Goal: Transaction & Acquisition: Book appointment/travel/reservation

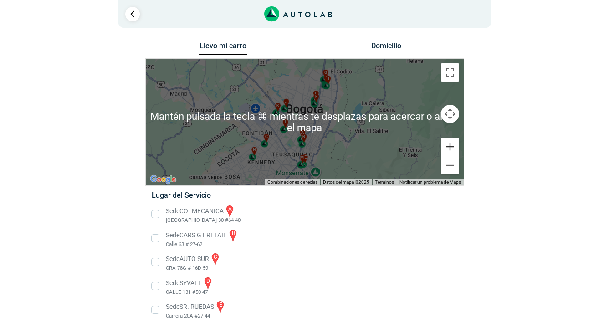
click at [449, 140] on button "Ampliar" at bounding box center [450, 147] width 18 height 18
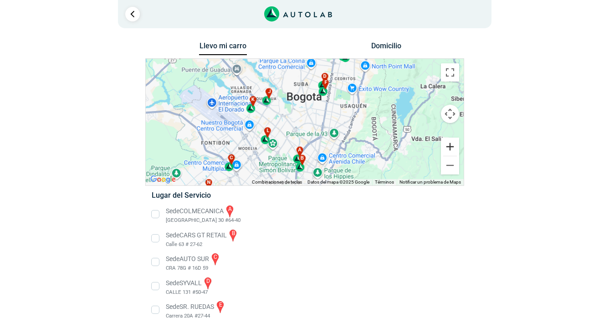
click at [449, 141] on button "Ampliar" at bounding box center [450, 147] width 18 height 18
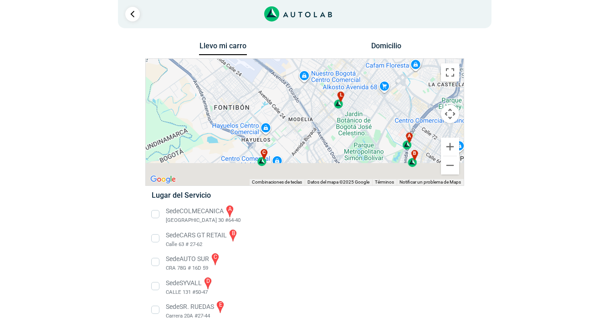
drag, startPoint x: 231, startPoint y: 167, endPoint x: 360, endPoint y: 100, distance: 145.4
click at [360, 100] on div "a b c d e f g" at bounding box center [305, 122] width 318 height 127
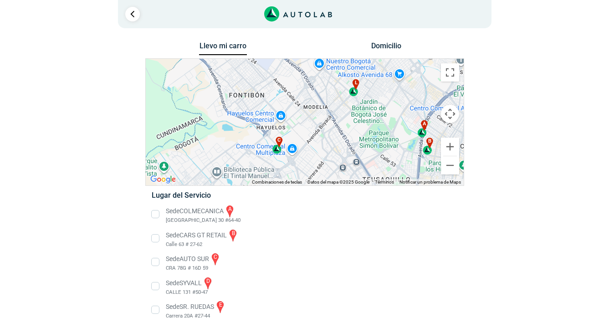
click at [275, 149] on div "c" at bounding box center [277, 145] width 10 height 17
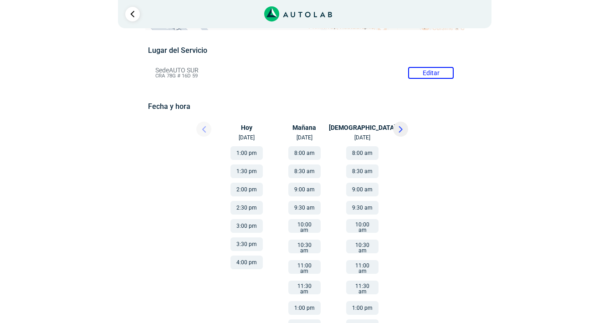
scroll to position [76, 0]
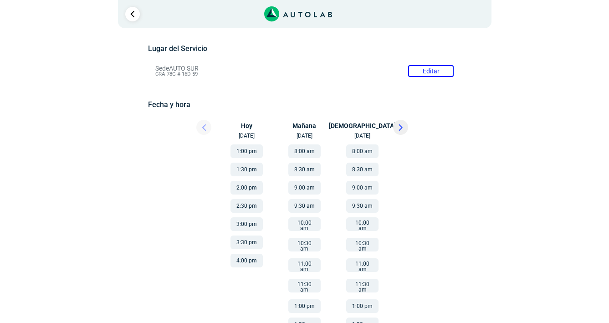
click at [401, 132] on button at bounding box center [400, 127] width 15 height 15
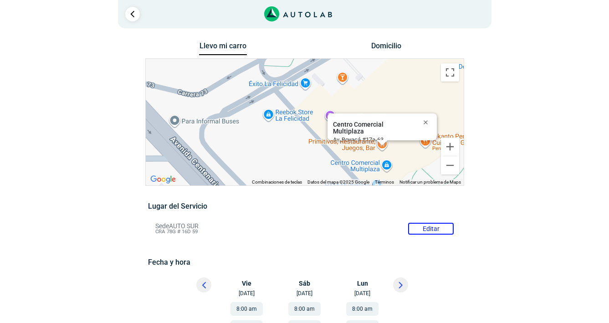
scroll to position [0, 0]
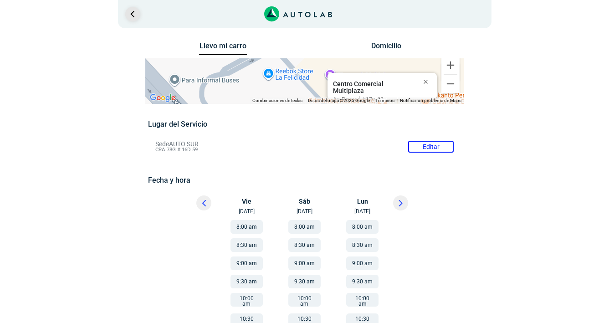
click at [129, 13] on link "Ir al paso anterior" at bounding box center [132, 14] width 15 height 15
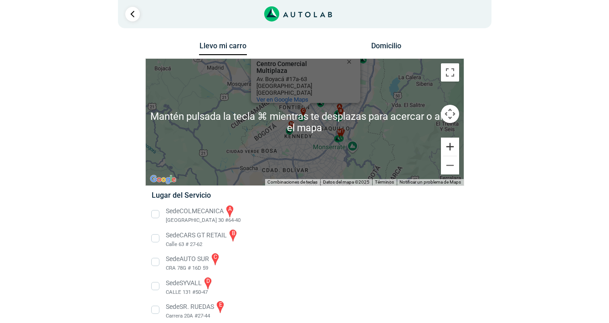
click at [449, 145] on button "Ampliar" at bounding box center [450, 147] width 18 height 18
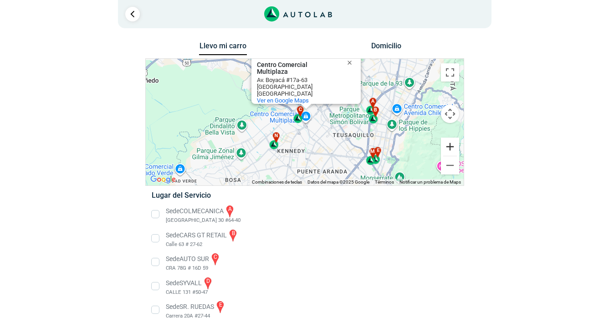
click at [449, 145] on button "Ampliar" at bounding box center [450, 147] width 18 height 18
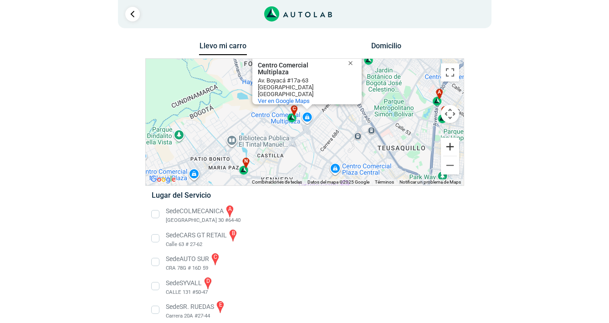
click at [449, 145] on button "Ampliar" at bounding box center [450, 147] width 18 height 18
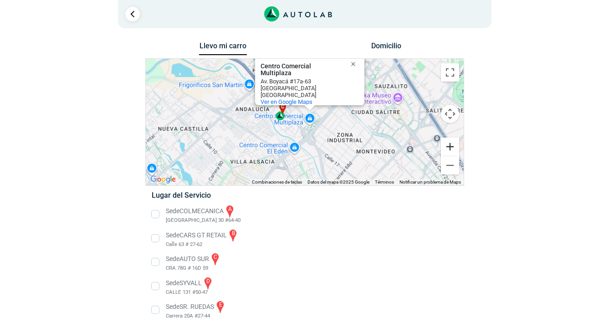
click at [449, 145] on button "Ampliar" at bounding box center [450, 147] width 18 height 18
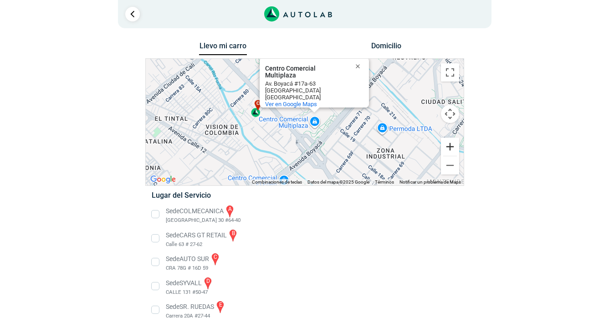
click at [449, 145] on button "Ampliar" at bounding box center [450, 147] width 18 height 18
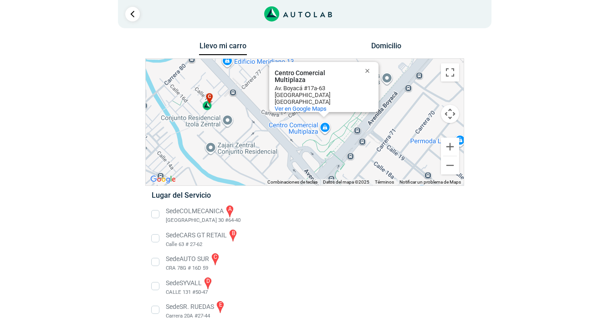
click at [365, 240] on li "Sede CARS GT RETAIL b Calle 63 # 27-62" at bounding box center [304, 238] width 319 height 20
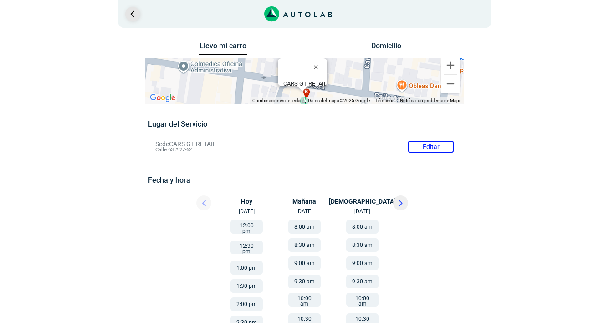
click at [129, 12] on link "Ir al paso anterior" at bounding box center [132, 14] width 15 height 15
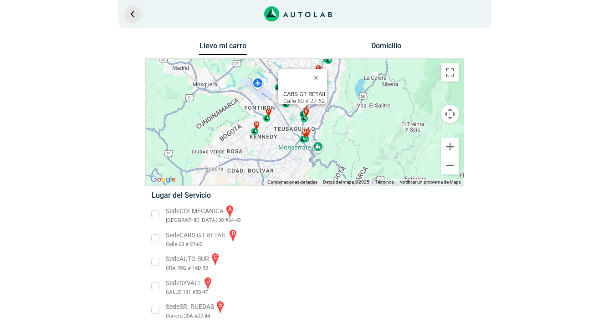
click at [131, 15] on link "Ir al paso anterior" at bounding box center [132, 14] width 15 height 15
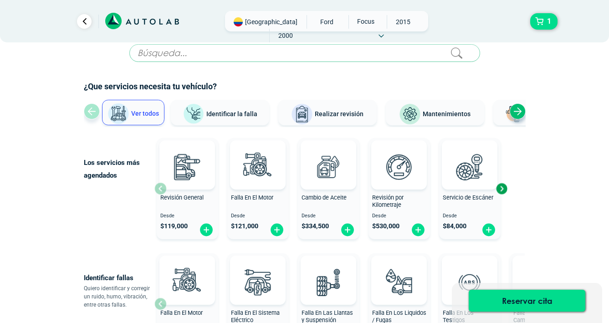
scroll to position [12, 0]
click at [207, 233] on img at bounding box center [206, 230] width 15 height 14
click at [184, 179] on img at bounding box center [187, 167] width 40 height 40
click at [193, 174] on img at bounding box center [187, 167] width 40 height 40
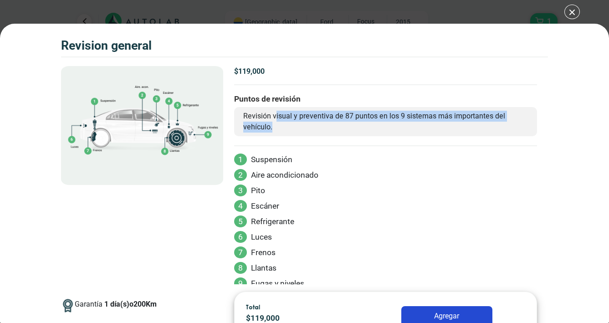
drag, startPoint x: 277, startPoint y: 116, endPoint x: 346, endPoint y: 121, distance: 68.9
click at [346, 121] on p "Revisión visual y preventiva de 87 puntos en los 9 sistemas más importantes del…" at bounding box center [385, 122] width 285 height 22
click at [342, 123] on p "Revisión visual y preventiva de 87 puntos en los 9 sistemas más importantes del…" at bounding box center [385, 122] width 285 height 22
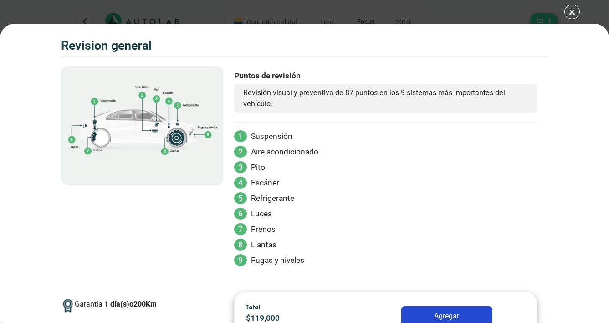
scroll to position [55, 0]
click at [574, 14] on div "Volkswagen Crossfox 2018 REVISION GENERAL 1" at bounding box center [304, 161] width 609 height 323
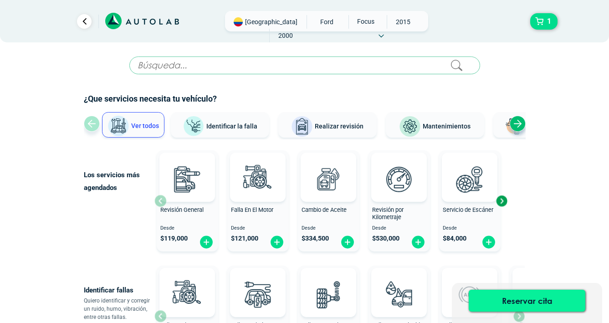
click at [553, 299] on button "Reservar cita" at bounding box center [527, 301] width 117 height 22
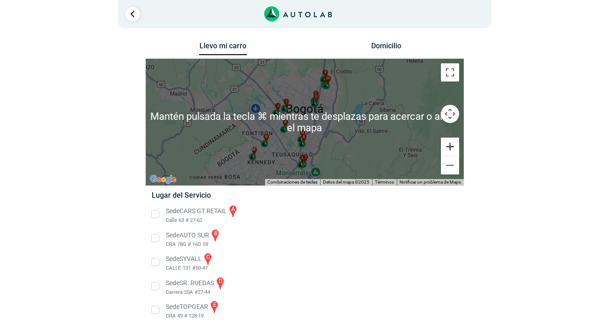
click at [454, 148] on button "Ampliar" at bounding box center [450, 147] width 18 height 18
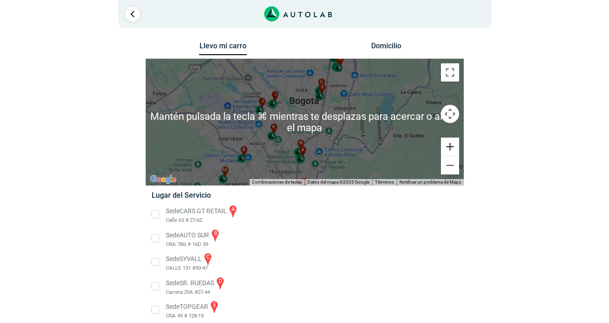
click at [454, 148] on button "Ampliar" at bounding box center [450, 147] width 18 height 18
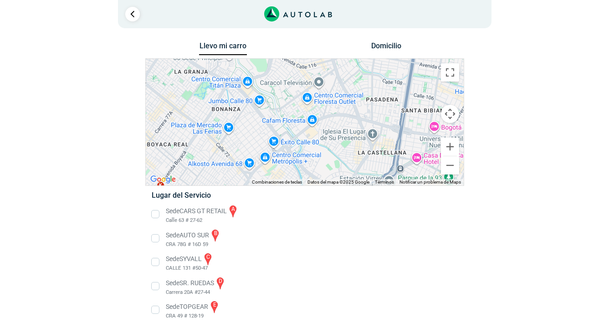
drag, startPoint x: 231, startPoint y: 150, endPoint x: 438, endPoint y: 65, distance: 224.0
click at [438, 65] on div "n a b c d e f" at bounding box center [305, 122] width 318 height 127
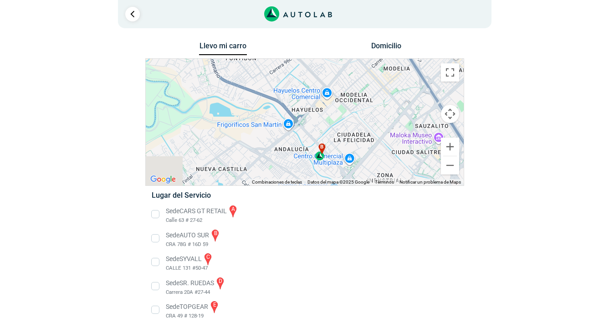
drag, startPoint x: 335, startPoint y: 131, endPoint x: 397, endPoint y: 60, distance: 94.2
click at [397, 61] on div "n a b c d e f" at bounding box center [305, 122] width 318 height 127
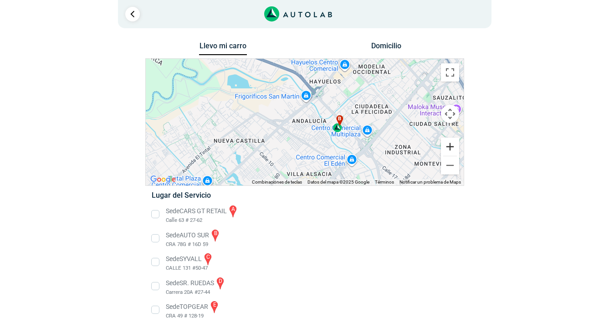
click at [452, 147] on button "Ampliar" at bounding box center [450, 147] width 18 height 18
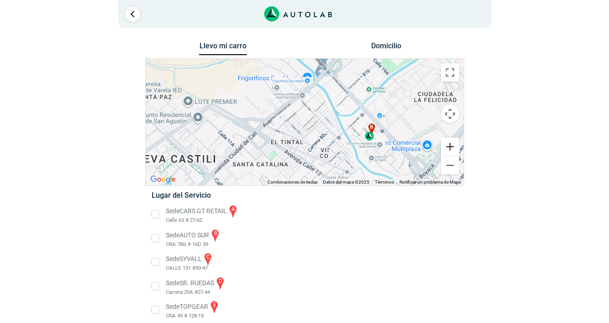
click at [452, 147] on button "Ampliar" at bounding box center [450, 147] width 18 height 18
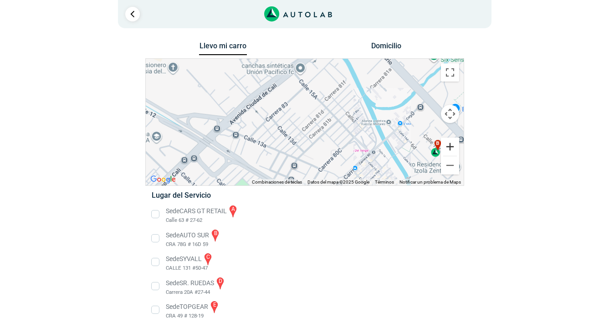
click at [452, 147] on button "Ampliar" at bounding box center [450, 147] width 18 height 18
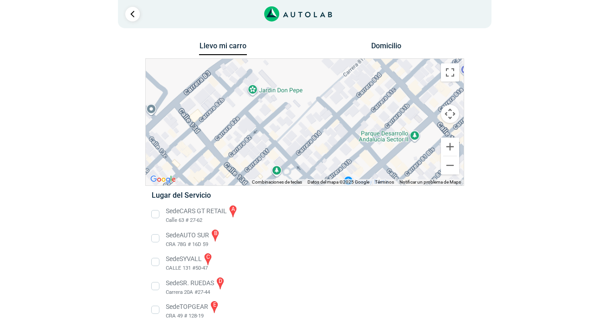
drag, startPoint x: 374, startPoint y: 148, endPoint x: 270, endPoint y: 122, distance: 107.8
click at [270, 122] on div "n a b c d e f" at bounding box center [305, 122] width 318 height 127
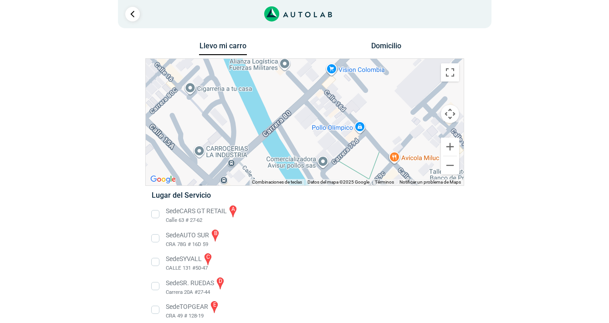
drag, startPoint x: 329, startPoint y: 128, endPoint x: 190, endPoint y: 132, distance: 138.9
click at [194, 130] on div "n a b c d e f" at bounding box center [305, 122] width 318 height 127
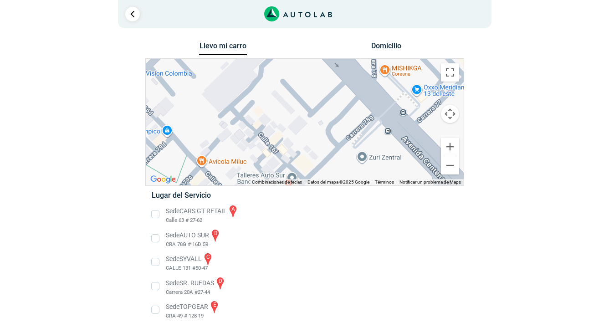
drag, startPoint x: 383, startPoint y: 157, endPoint x: 272, endPoint y: 157, distance: 111.6
click at [272, 157] on div "n a b c d e f" at bounding box center [305, 122] width 318 height 127
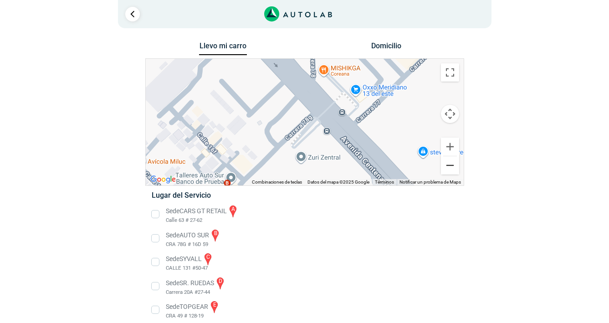
click at [444, 166] on button "Reducir" at bounding box center [450, 165] width 18 height 18
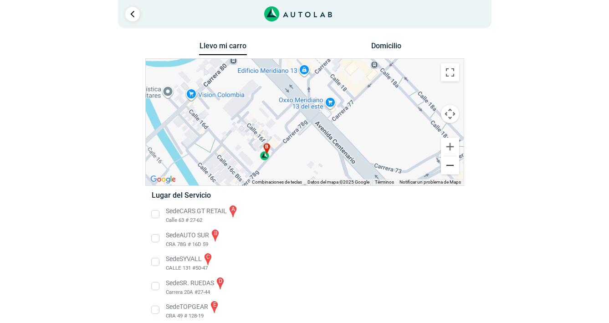
click at [444, 166] on button "Reducir" at bounding box center [450, 165] width 18 height 18
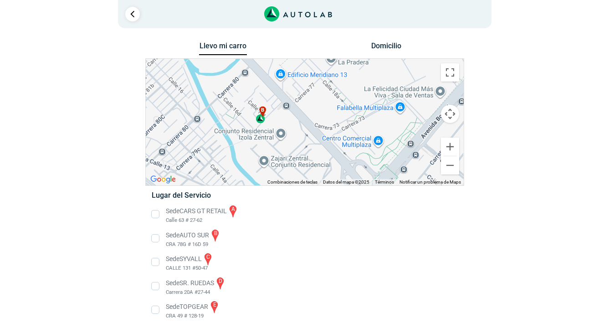
drag, startPoint x: 374, startPoint y: 155, endPoint x: 379, endPoint y: 163, distance: 10.0
click at [379, 163] on div "n a b c d e f" at bounding box center [305, 122] width 318 height 127
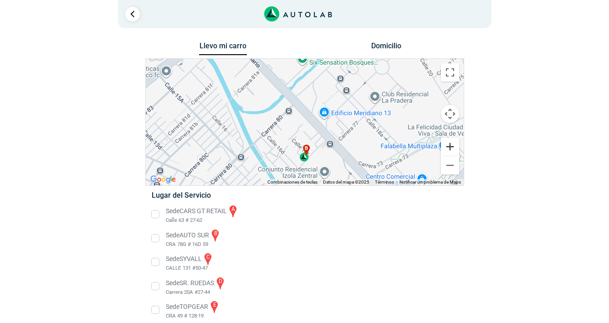
click at [451, 146] on button "Ampliar" at bounding box center [450, 147] width 18 height 18
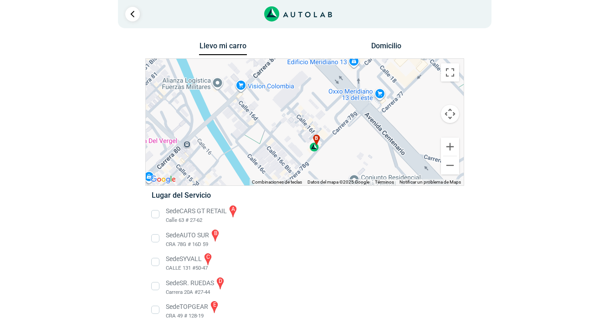
drag, startPoint x: 362, startPoint y: 157, endPoint x: 372, endPoint y: 108, distance: 49.3
click at [372, 108] on div "n a b c d e f" at bounding box center [305, 122] width 318 height 127
click at [447, 151] on button "Ampliar" at bounding box center [450, 147] width 18 height 18
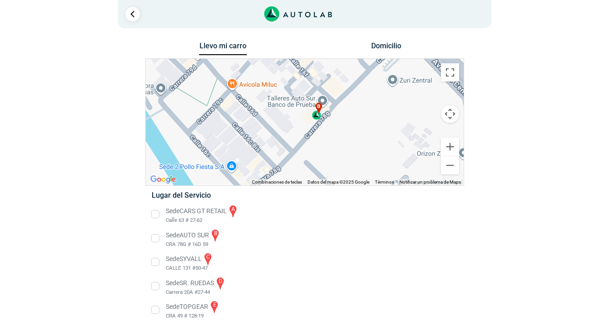
drag, startPoint x: 332, startPoint y: 148, endPoint x: 324, endPoint y: 87, distance: 62.0
click at [324, 87] on div "n a b c d e f" at bounding box center [305, 122] width 318 height 127
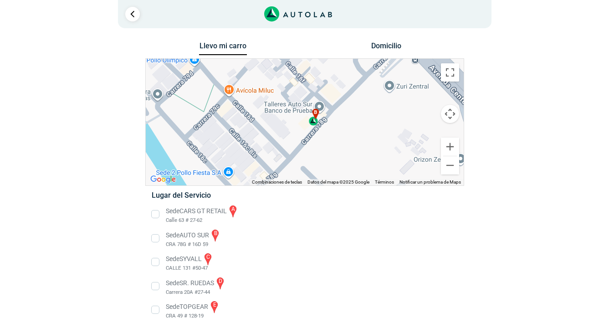
drag, startPoint x: 316, startPoint y: 111, endPoint x: 308, endPoint y: 120, distance: 12.3
click at [309, 120] on div "b" at bounding box center [314, 116] width 10 height 17
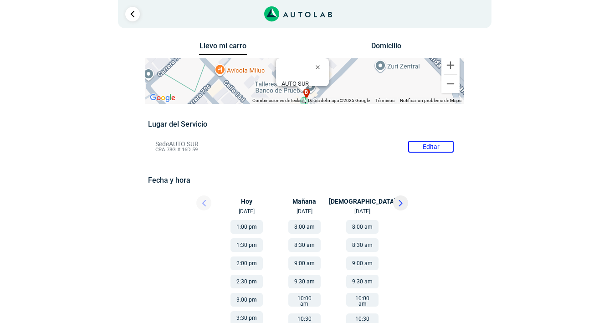
click at [404, 205] on button at bounding box center [400, 202] width 15 height 15
click at [207, 196] on button at bounding box center [203, 202] width 15 height 15
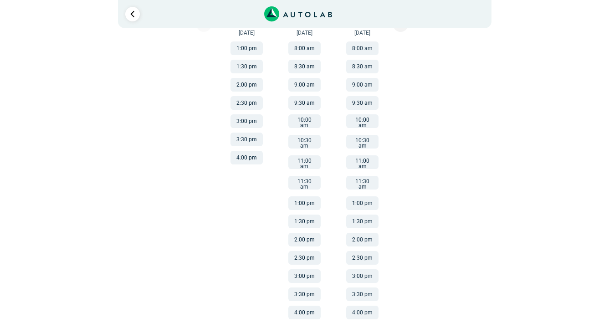
scroll to position [178, 0]
click at [368, 215] on button "1:30 pm" at bounding box center [362, 222] width 32 height 14
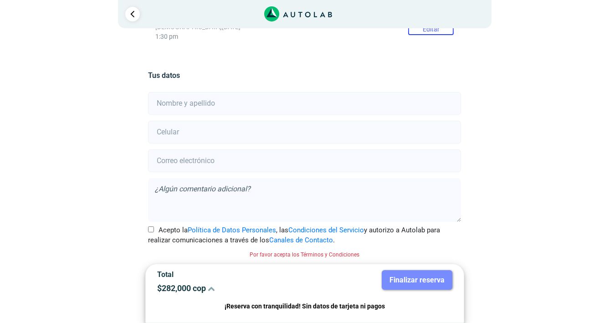
scroll to position [170, 0]
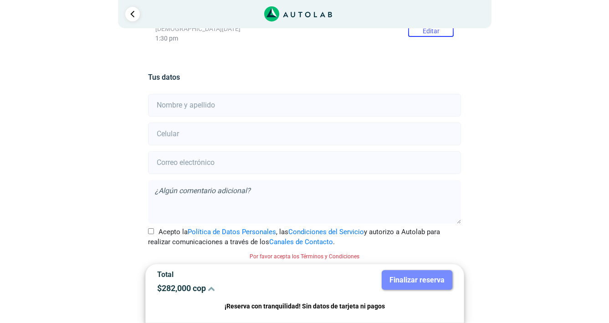
click at [202, 289] on p "$ 282,000 cop" at bounding box center [227, 288] width 141 height 10
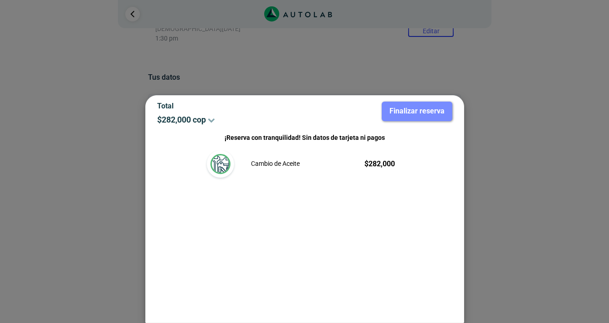
click at [207, 118] on p "$ 282,000 cop" at bounding box center [227, 120] width 141 height 10
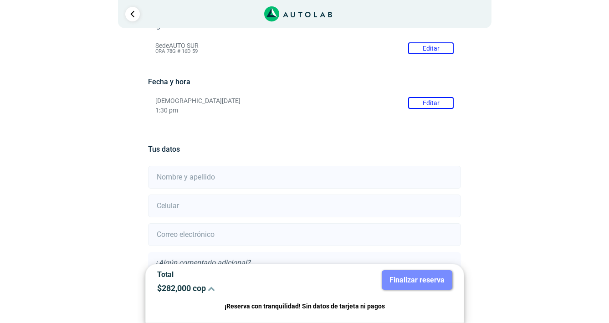
scroll to position [15, 0]
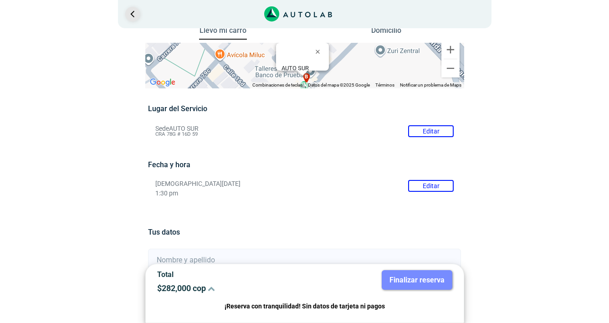
click at [130, 15] on link "Ir al paso anterior" at bounding box center [132, 14] width 15 height 15
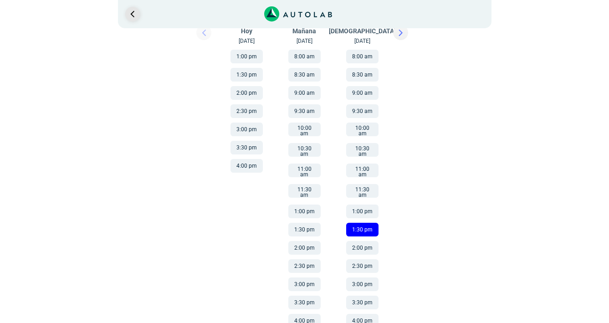
click at [130, 15] on link "Ir al paso anterior" at bounding box center [132, 14] width 15 height 15
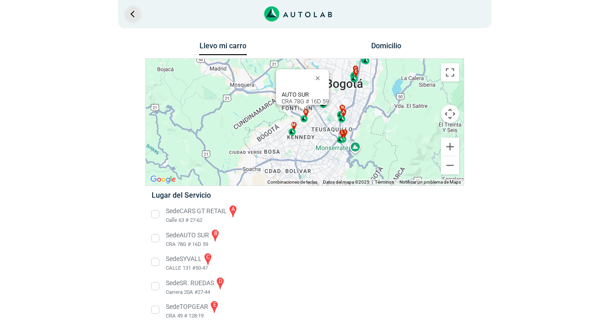
click at [131, 15] on link "Ir al paso anterior" at bounding box center [132, 14] width 15 height 15
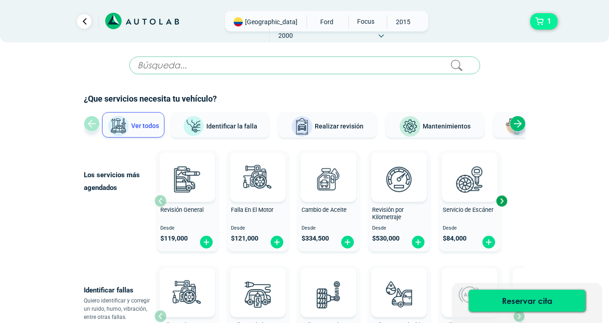
click at [546, 20] on span "1" at bounding box center [549, 21] width 9 height 15
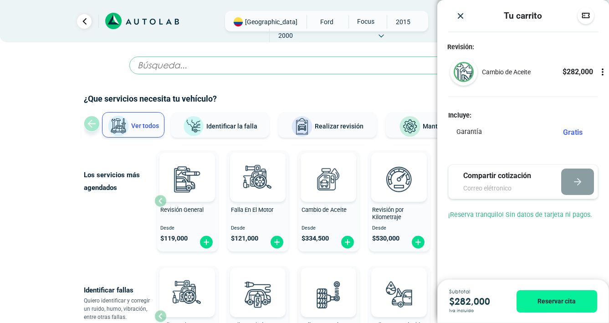
click at [602, 75] on icon at bounding box center [602, 74] width 1 height 1
click at [599, 77] on div at bounding box center [602, 71] width 12 height 27
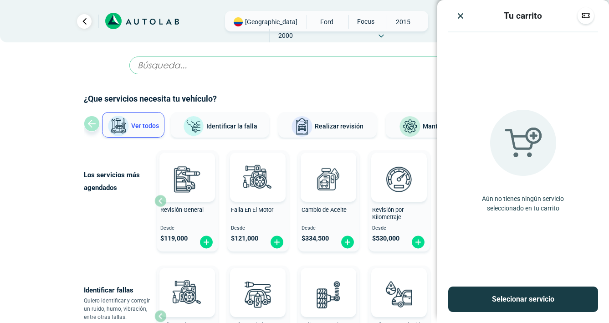
click at [462, 16] on img "Close" at bounding box center [460, 15] width 9 height 9
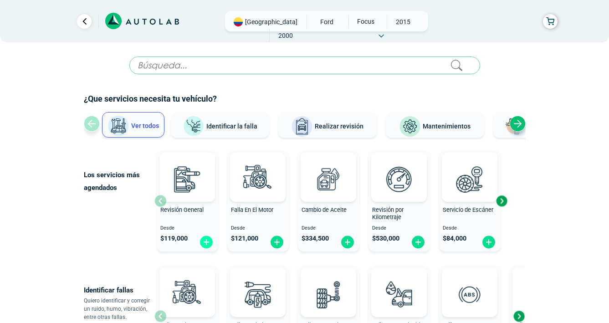
click at [209, 241] on img at bounding box center [206, 242] width 15 height 14
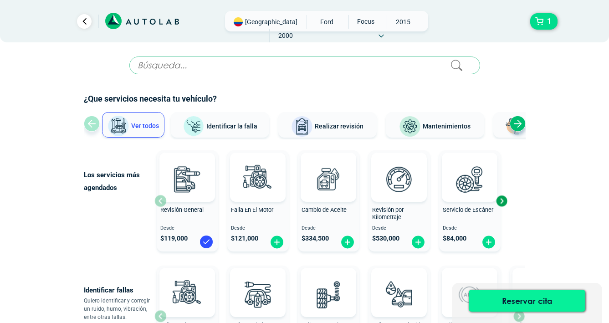
click at [536, 296] on button "Reservar cita" at bounding box center [527, 301] width 117 height 22
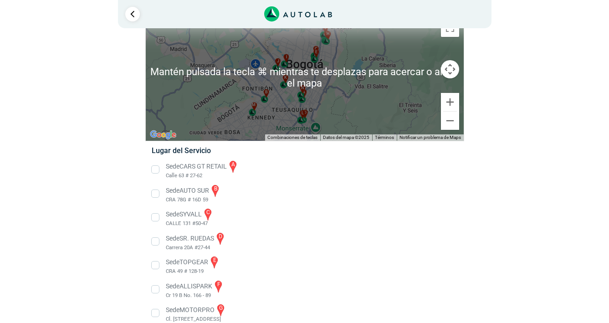
scroll to position [42, 0]
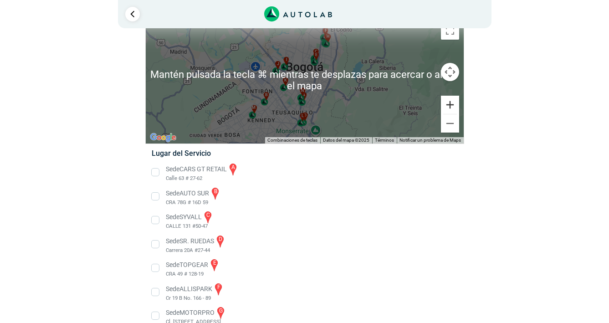
click at [447, 106] on button "Ampliar" at bounding box center [450, 105] width 18 height 18
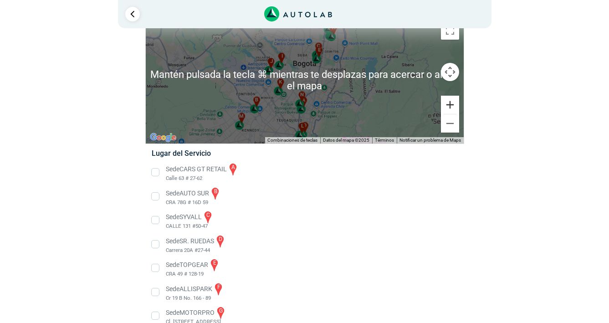
click at [447, 106] on button "Ampliar" at bounding box center [450, 105] width 18 height 18
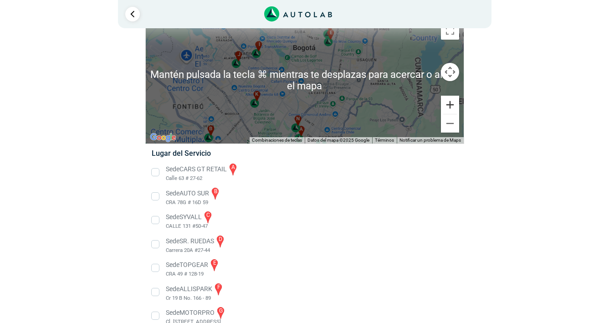
click at [447, 106] on button "Ampliar" at bounding box center [450, 105] width 18 height 18
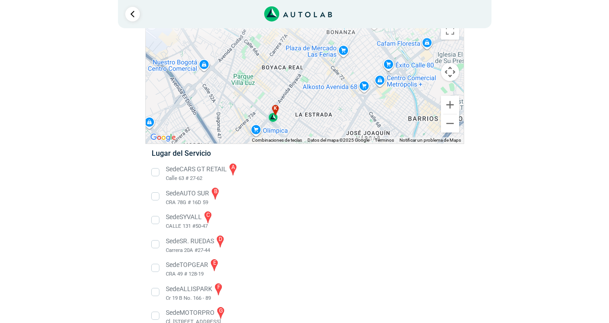
drag, startPoint x: 229, startPoint y: 97, endPoint x: 415, endPoint y: 40, distance: 194.3
click at [415, 40] on div "a b c d e f g" at bounding box center [305, 80] width 318 height 127
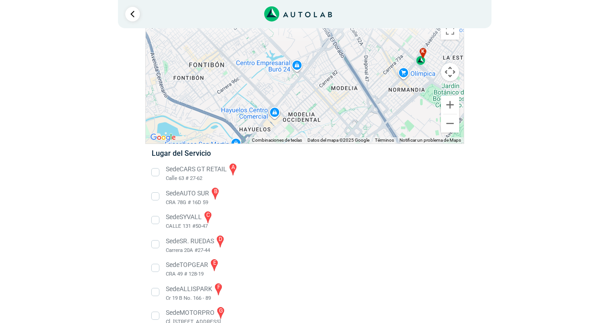
drag, startPoint x: 294, startPoint y: 98, endPoint x: 354, endPoint y: 40, distance: 83.4
click at [354, 40] on div "a b c d e f g" at bounding box center [305, 80] width 318 height 127
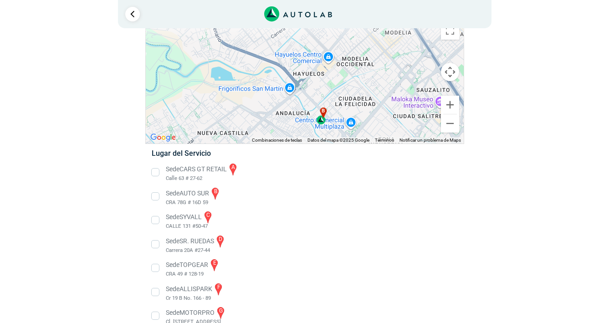
drag, startPoint x: 316, startPoint y: 89, endPoint x: 345, endPoint y: 38, distance: 58.7
click at [345, 38] on div "a b c d e f g" at bounding box center [305, 80] width 318 height 127
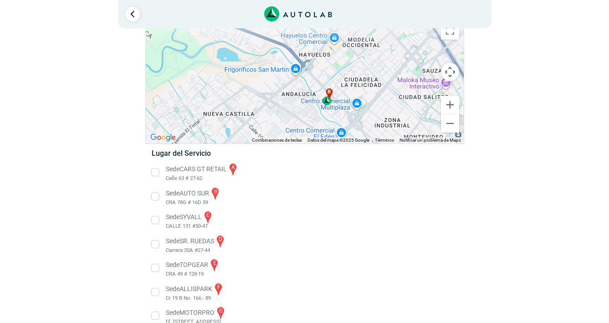
click at [326, 102] on div "b" at bounding box center [327, 96] width 10 height 17
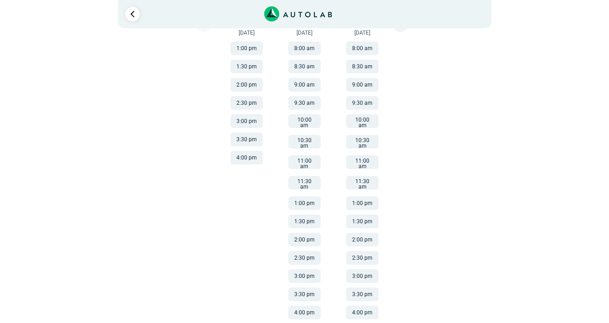
scroll to position [178, 0]
click at [362, 215] on button "1:30 pm" at bounding box center [362, 222] width 32 height 14
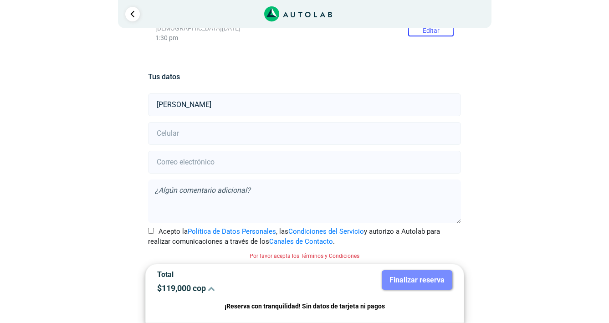
type input "[PERSON_NAME]"
click at [219, 133] on input "number" at bounding box center [304, 133] width 313 height 23
type input "3133639102"
type input "[EMAIL_ADDRESS][DOMAIN_NAME]"
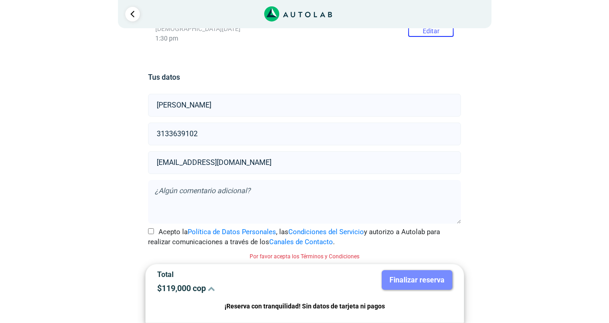
click at [151, 230] on input "Acepto la Política de Datos Personales , las Condiciones del Servicio y autoriz…" at bounding box center [151, 231] width 6 height 6
checkbox input "true"
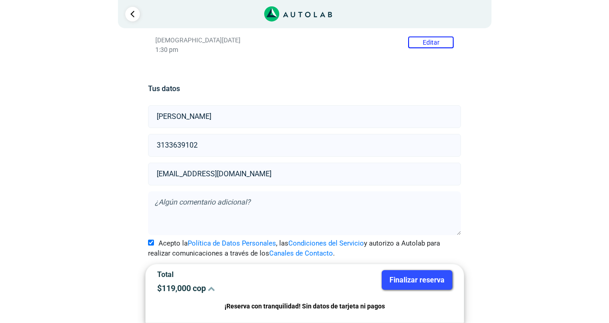
scroll to position [158, 0]
click at [422, 280] on button "Finalizar reserva" at bounding box center [417, 280] width 71 height 20
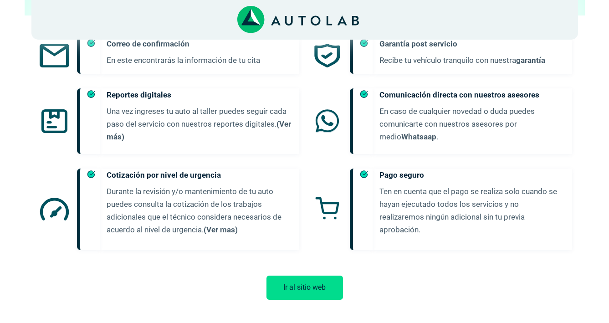
scroll to position [506, 0]
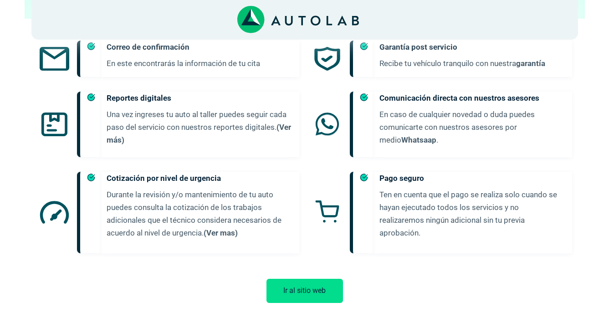
click at [317, 280] on button "Ir al sitio web" at bounding box center [304, 291] width 76 height 24
